Goal: Transaction & Acquisition: Obtain resource

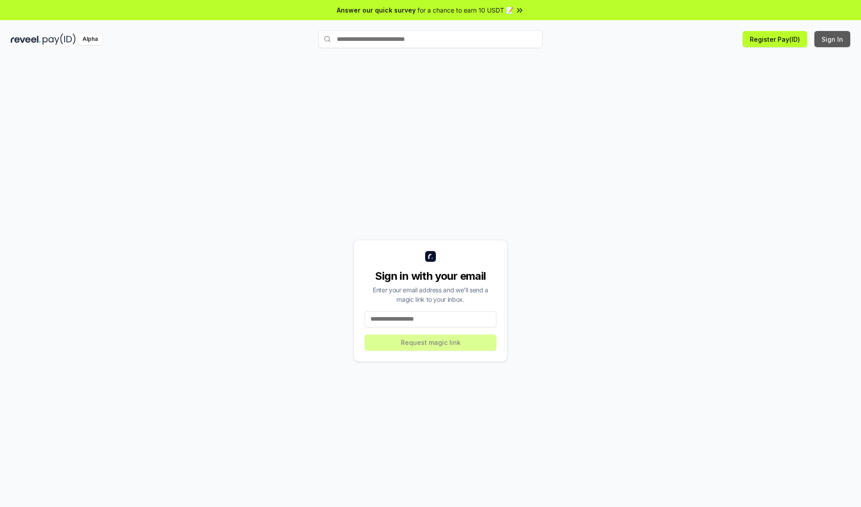
click at [833, 39] on button "Sign In" at bounding box center [833, 39] width 36 height 16
type input "**********"
click at [431, 342] on button "Request magic link" at bounding box center [431, 342] width 132 height 16
